Goal: Use online tool/utility: Use online tool/utility

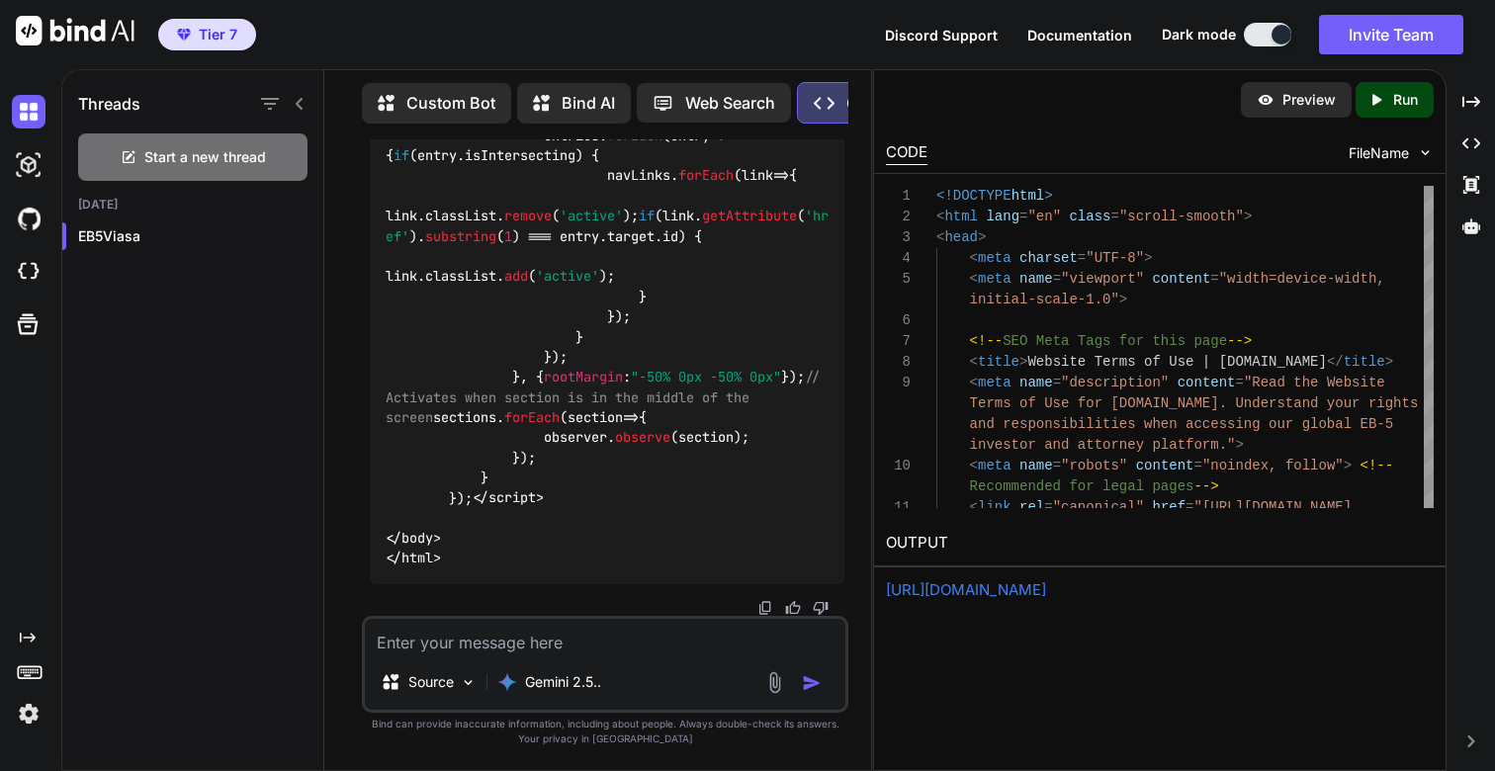
scroll to position [191728, 0]
click at [524, 633] on textarea at bounding box center [605, 637] width 480 height 36
click at [1389, 99] on icon "Created with Pixso." at bounding box center [1380, 100] width 26 height 18
click at [996, 586] on link "[URL][DOMAIN_NAME]" at bounding box center [966, 589] width 160 height 19
click at [586, 637] on textarea "Here is the reference" at bounding box center [605, 637] width 480 height 36
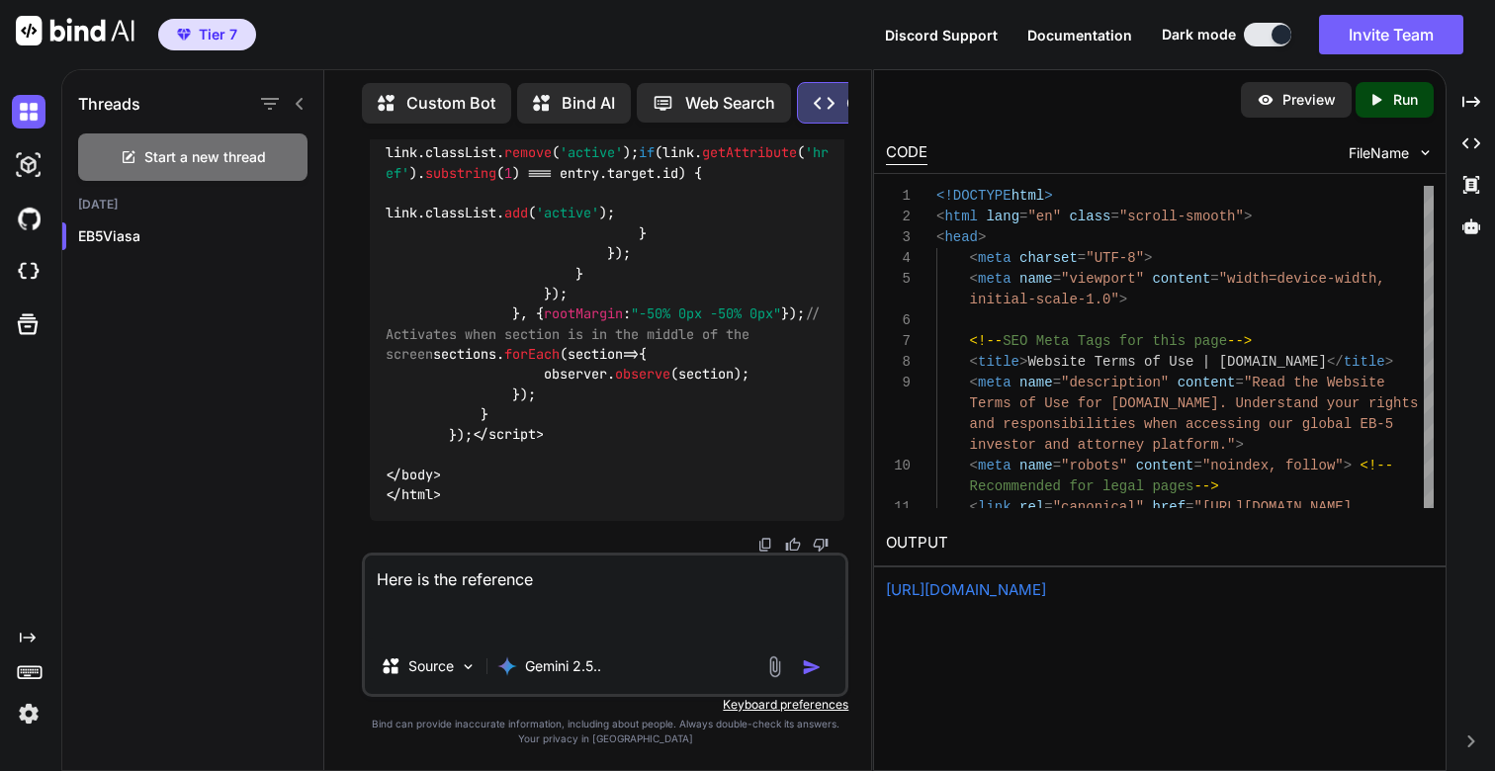
paste textarea "[URL][DOMAIN_NAME]"
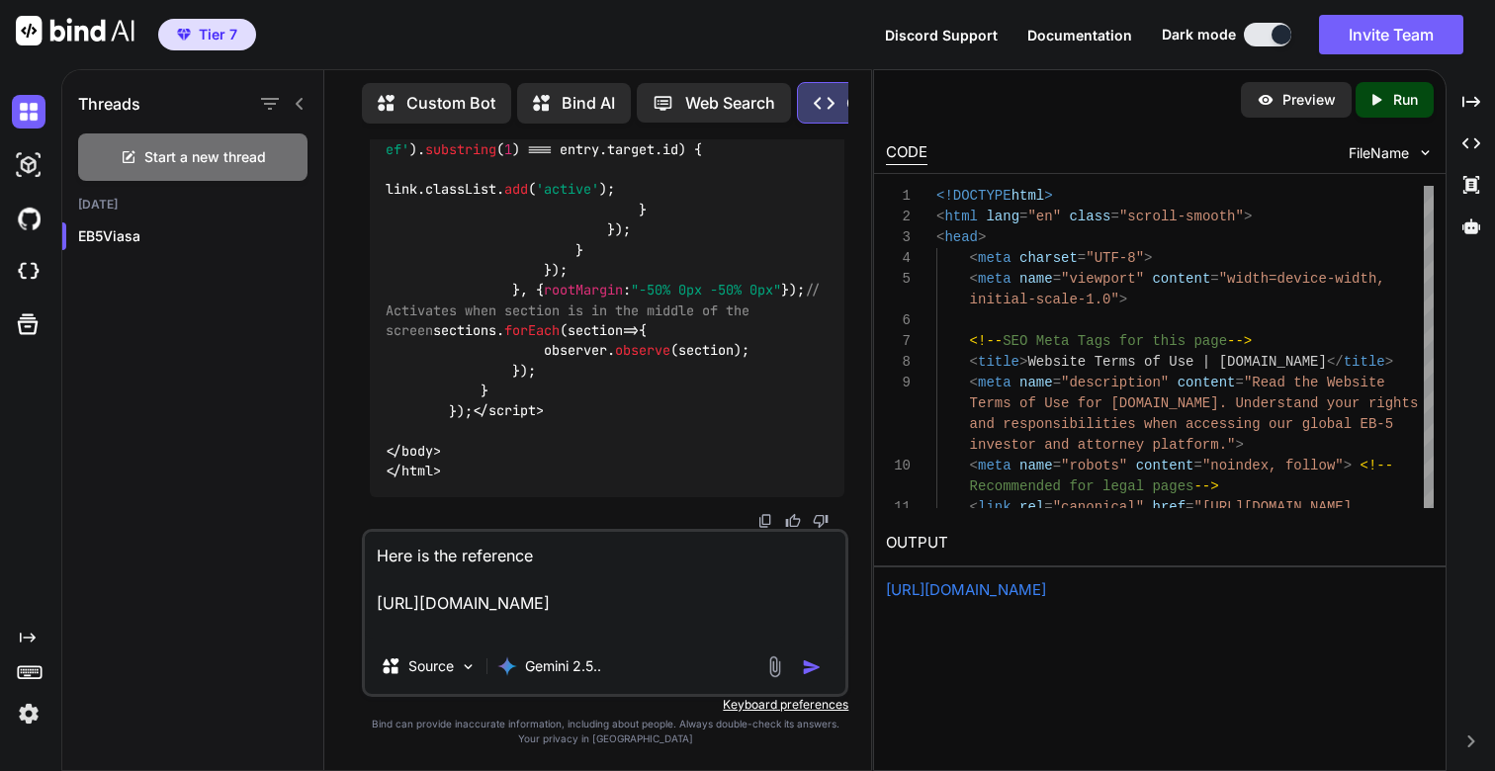
click at [635, 553] on textarea "Here is the reference [URL][DOMAIN_NAME]" at bounding box center [605, 585] width 480 height 107
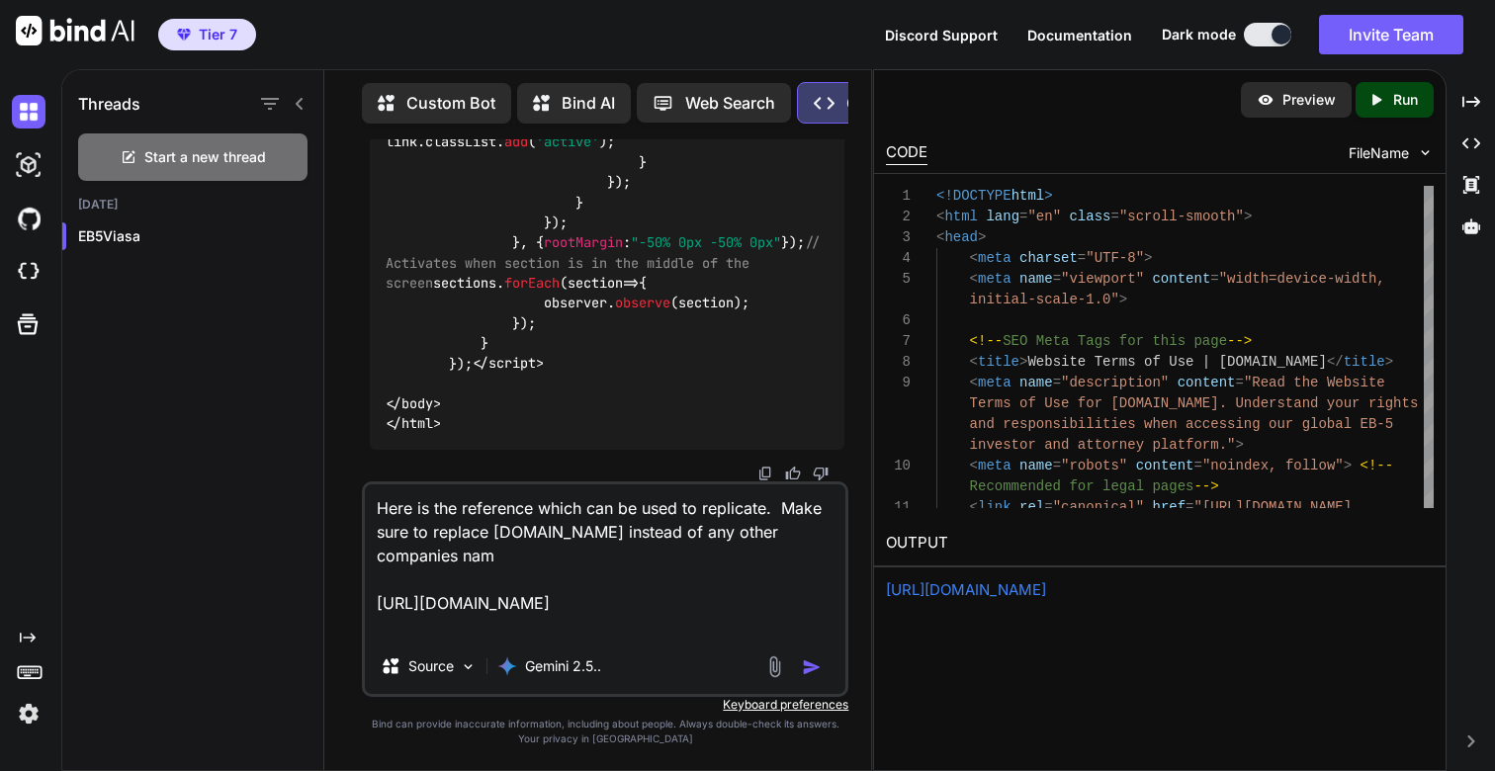
type textarea "Here is the reference which can be used to replicate. Make sure to replace [DOM…"
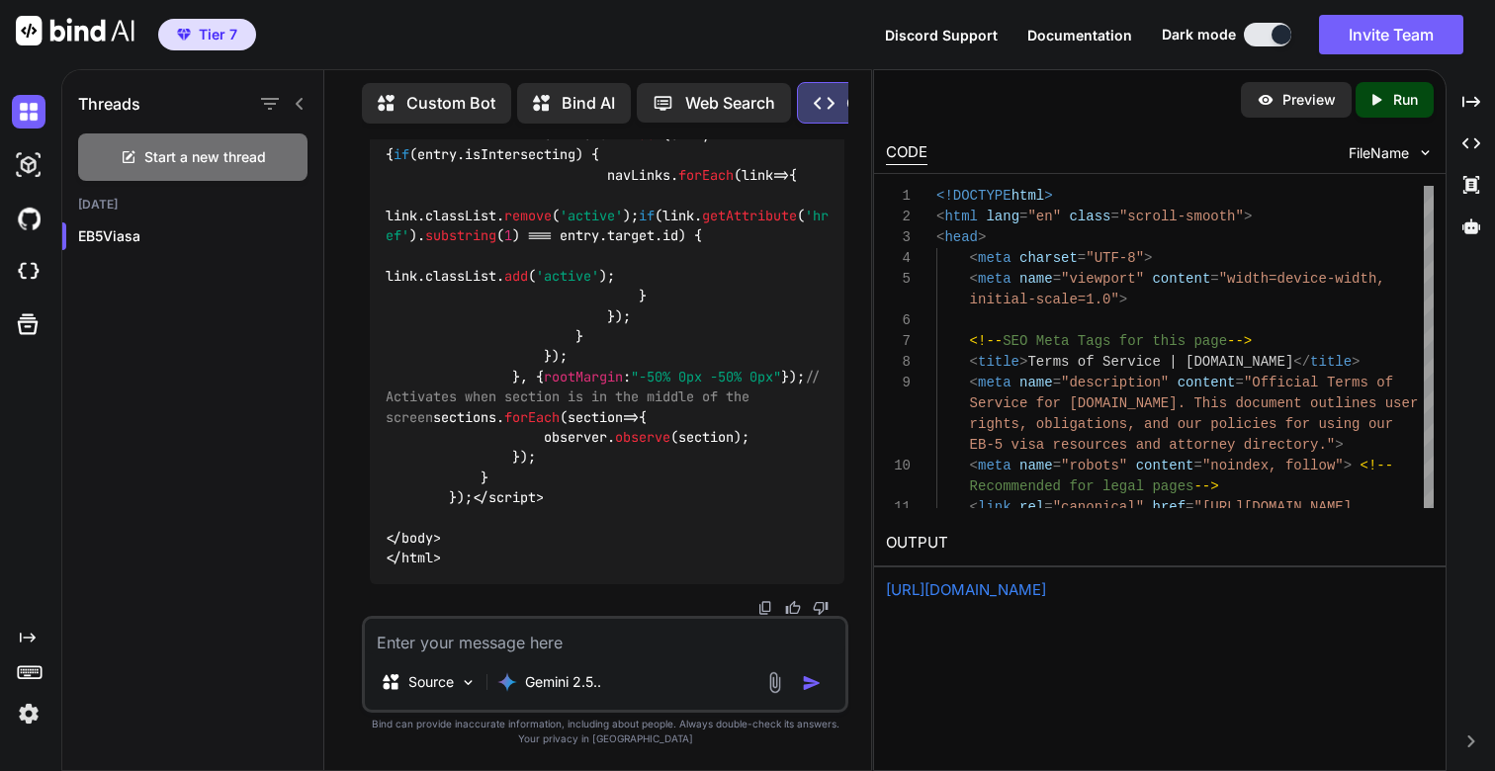
scroll to position [197783, 0]
click at [1412, 103] on p "Run" at bounding box center [1405, 100] width 25 height 20
click at [1046, 587] on link "[URL][DOMAIN_NAME]" at bounding box center [966, 589] width 160 height 19
